Goal: Transaction & Acquisition: Download file/media

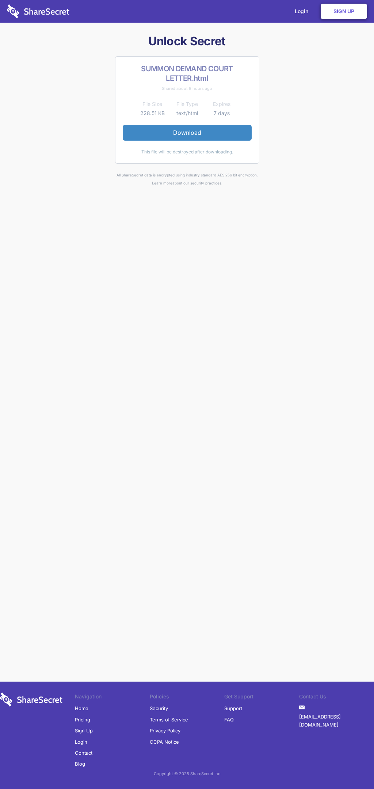
click at [187, 133] on link "Download" at bounding box center [187, 132] width 129 height 15
